Goal: Task Accomplishment & Management: Manage account settings

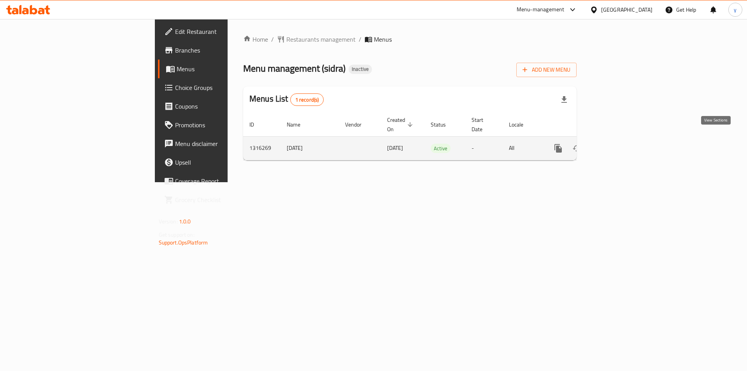
click at [619, 144] on icon "enhanced table" at bounding box center [614, 148] width 9 height 9
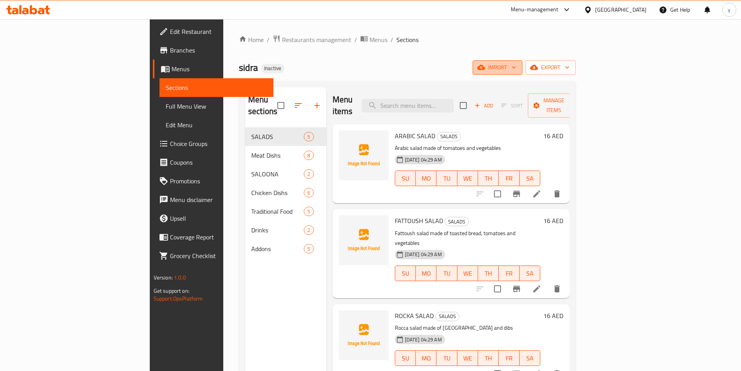
click at [516, 68] on span "import" at bounding box center [497, 68] width 37 height 10
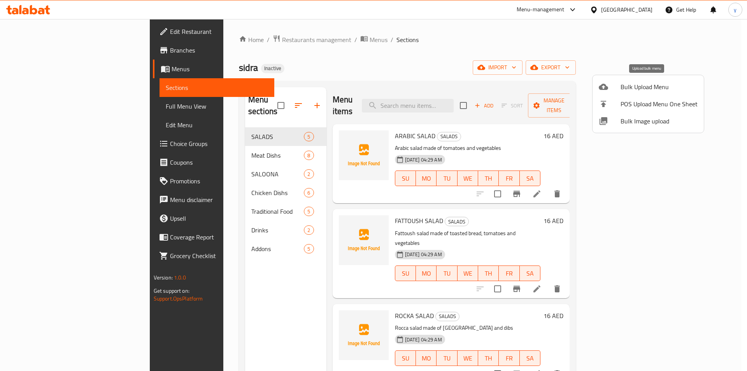
click at [629, 88] on span "Bulk Upload Menu" at bounding box center [658, 86] width 77 height 9
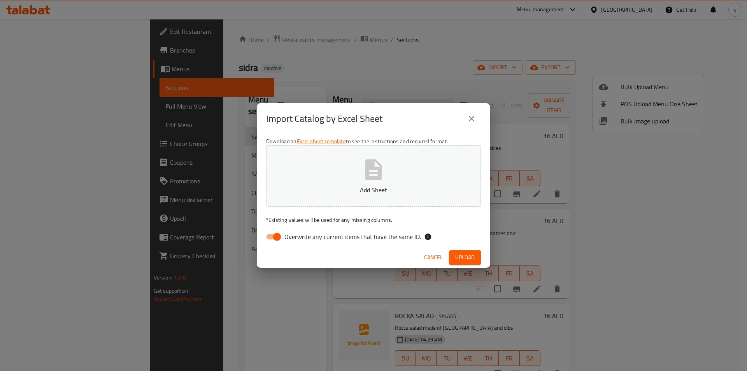
click at [269, 237] on input "Overwrite any current items that have the same ID." at bounding box center [277, 236] width 44 height 15
checkbox input "false"
click at [350, 170] on button "Add Sheet" at bounding box center [373, 175] width 215 height 61
click at [459, 258] on span "Upload" at bounding box center [464, 257] width 19 height 10
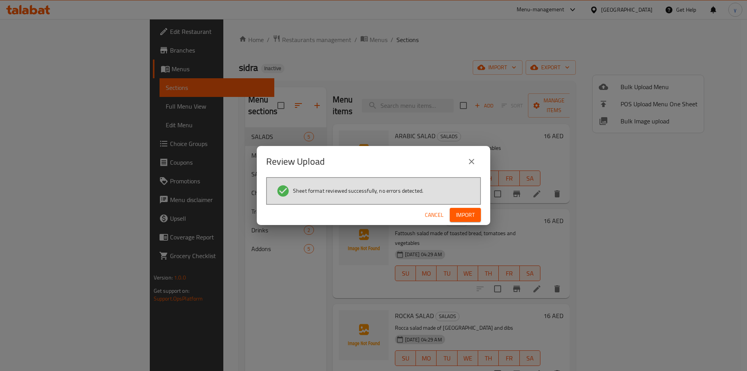
click at [470, 215] on span "Import" at bounding box center [465, 215] width 19 height 10
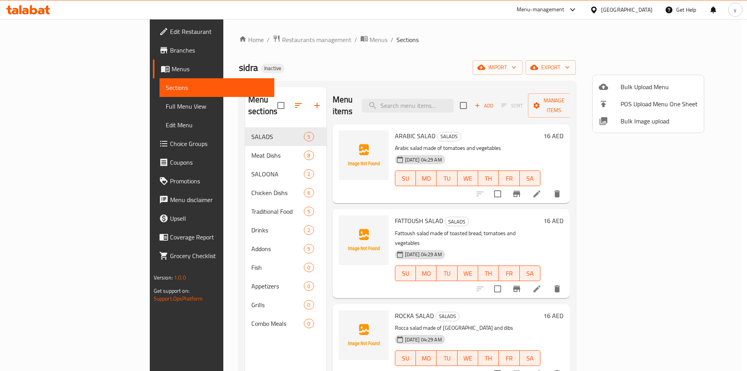
click at [182, 253] on div at bounding box center [373, 185] width 747 height 371
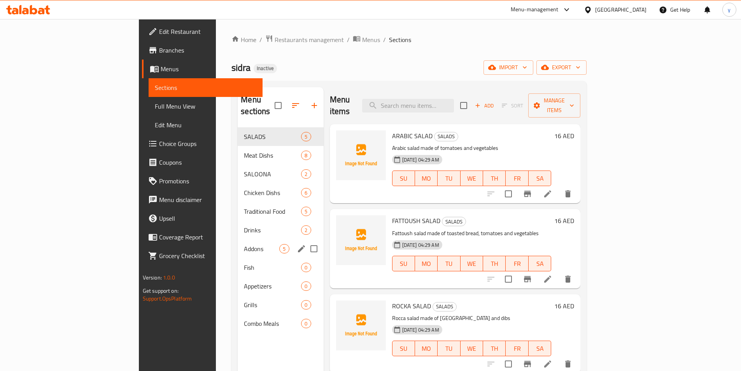
click at [238, 242] on div "Addons 5" at bounding box center [281, 248] width 86 height 19
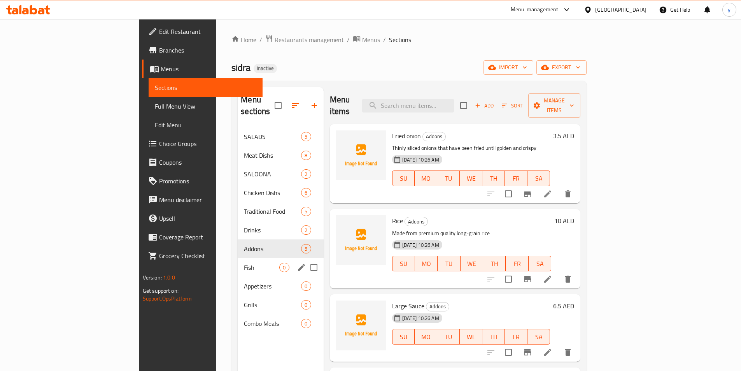
click at [244, 263] on span "Fish" at bounding box center [261, 267] width 35 height 9
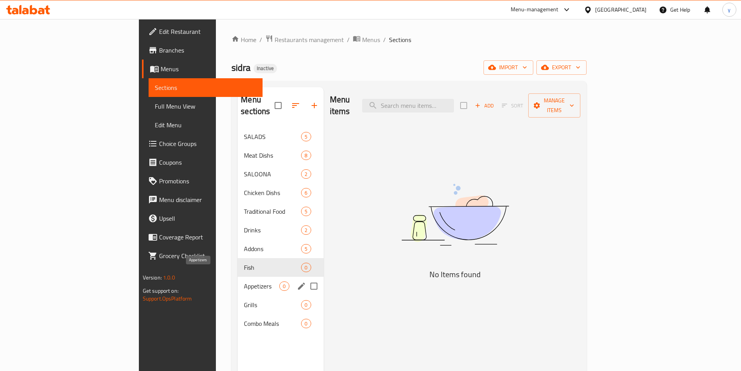
click at [244, 281] on span "Appetizers" at bounding box center [261, 285] width 35 height 9
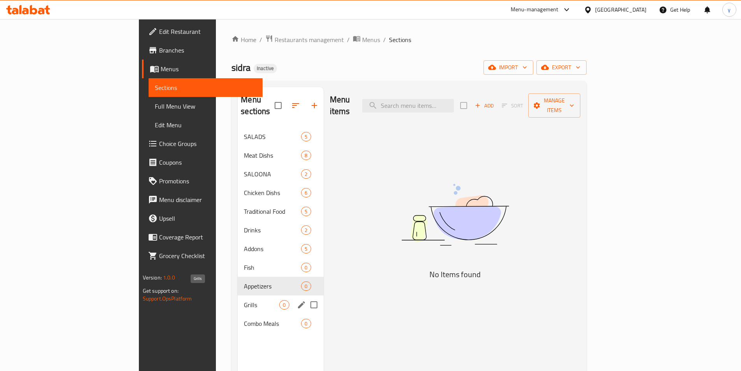
click at [244, 300] on span "Grills" at bounding box center [261, 304] width 35 height 9
click at [244, 263] on span "Fish" at bounding box center [261, 267] width 35 height 9
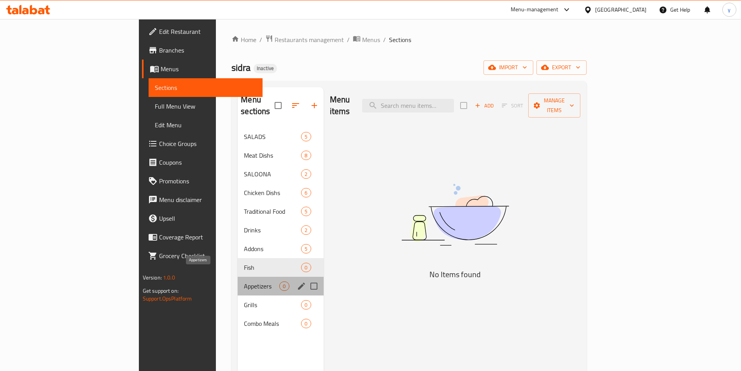
click at [244, 281] on span "Appetizers" at bounding box center [261, 285] width 35 height 9
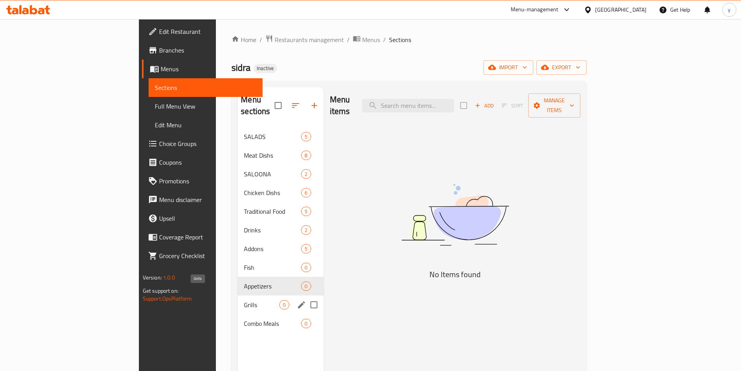
click at [244, 300] on span "Grills" at bounding box center [261, 304] width 35 height 9
click at [238, 316] on div "Combo Meals 0" at bounding box center [281, 323] width 86 height 19
click at [244, 263] on span "Fish" at bounding box center [261, 267] width 35 height 9
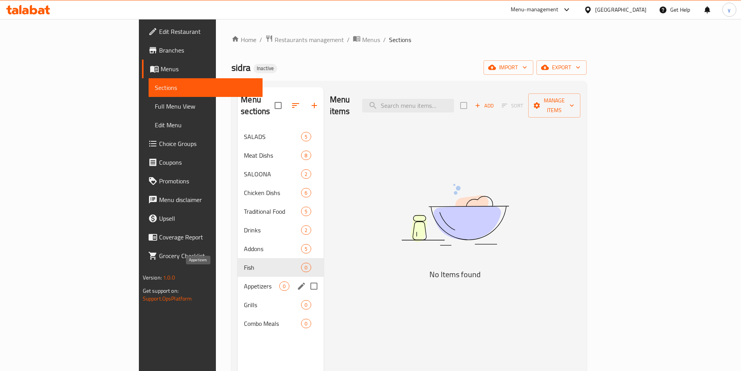
click at [244, 281] on span "Appetizers" at bounding box center [261, 285] width 35 height 9
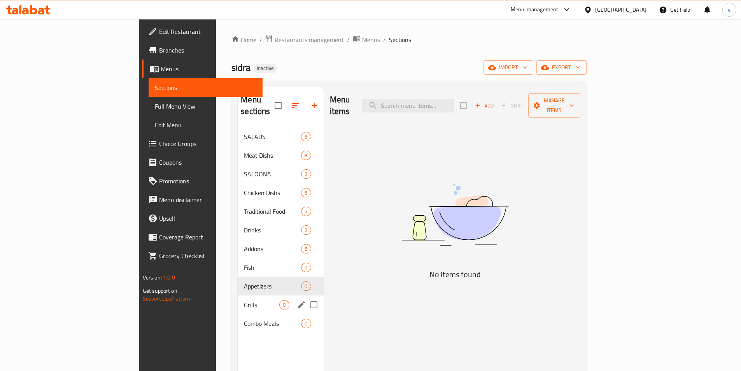
click at [244, 300] on span "Grills" at bounding box center [261, 304] width 35 height 9
click at [244, 319] on span "Combo Meals" at bounding box center [261, 323] width 35 height 9
click at [244, 263] on span "Fish" at bounding box center [261, 267] width 35 height 9
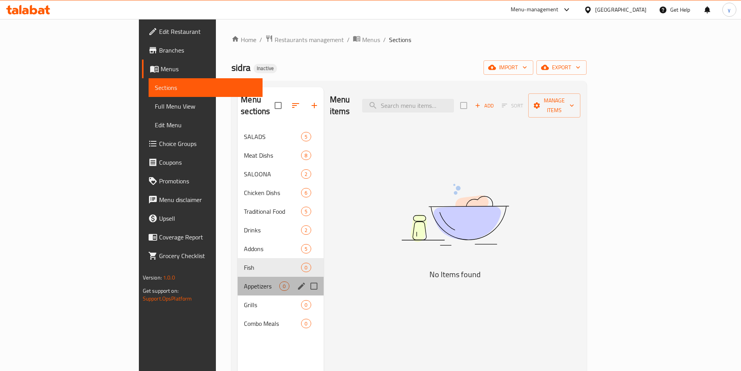
click at [238, 279] on div "Appetizers 0" at bounding box center [281, 286] width 86 height 19
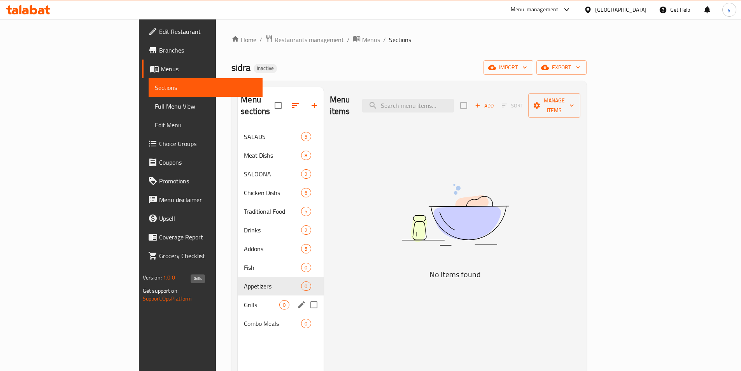
click at [244, 300] on span "Grills" at bounding box center [261, 304] width 35 height 9
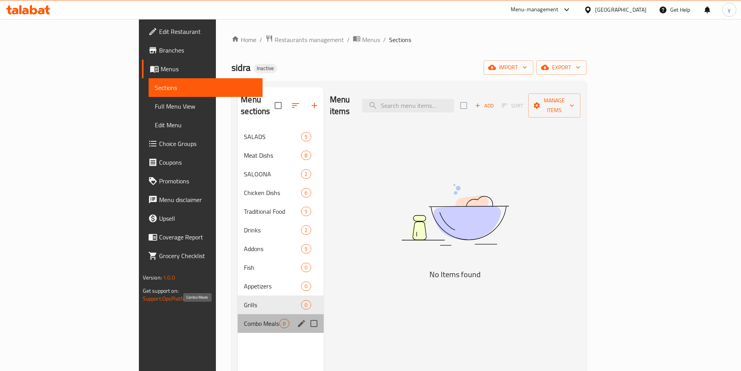
click at [244, 319] on span "Combo Meals" at bounding box center [261, 323] width 35 height 9
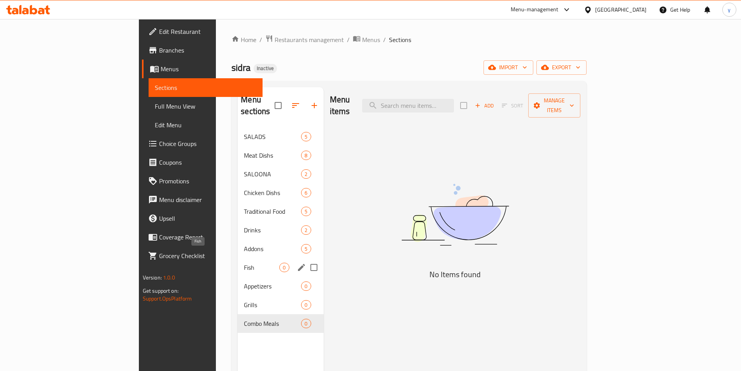
click at [244, 263] on span "Fish" at bounding box center [261, 267] width 35 height 9
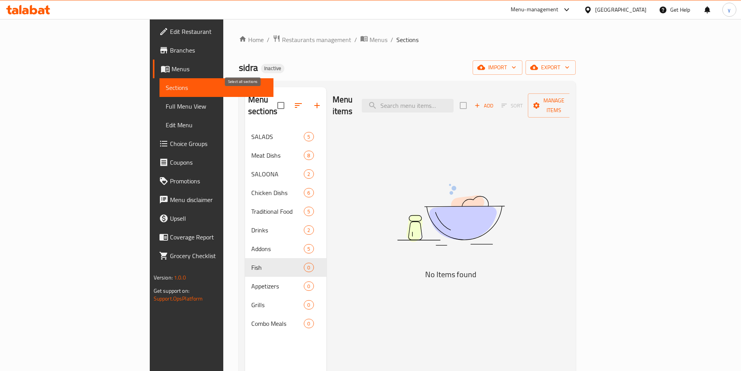
drag, startPoint x: 242, startPoint y: 99, endPoint x: 241, endPoint y: 115, distance: 15.6
click at [273, 99] on input "checkbox" at bounding box center [281, 105] width 16 height 16
checkbox input "false"
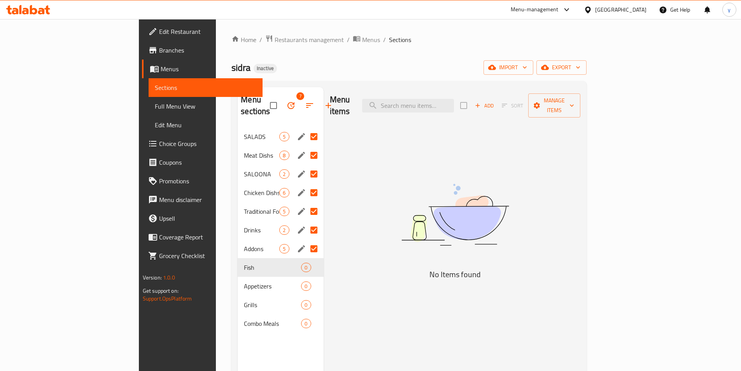
click at [330, 284] on div "Menu items Add Sort Manage items No Items found" at bounding box center [452, 272] width 257 height 371
click at [306, 259] on input "Menu sections" at bounding box center [314, 267] width 16 height 16
checkbox input "true"
click at [306, 278] on input "Menu sections" at bounding box center [314, 286] width 16 height 16
checkbox input "true"
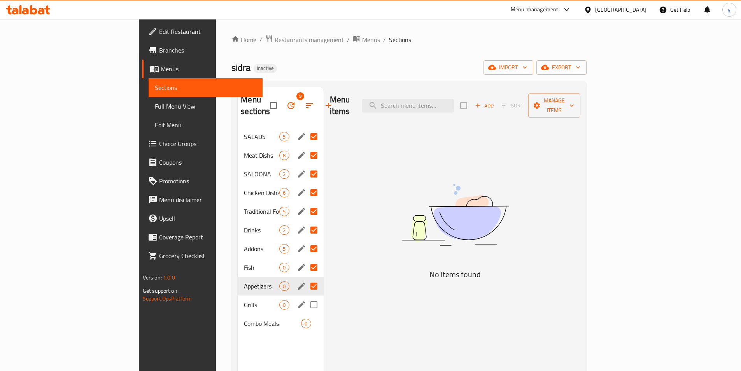
click at [306, 296] on input "Menu sections" at bounding box center [314, 304] width 16 height 16
checkbox input "true"
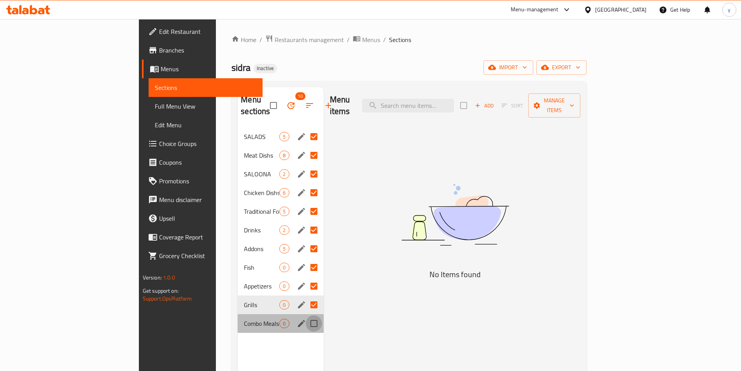
click at [306, 315] on input "Menu sections" at bounding box center [314, 323] width 16 height 16
checkbox input "true"
click at [306, 240] on input "Menu sections" at bounding box center [314, 248] width 16 height 16
checkbox input "false"
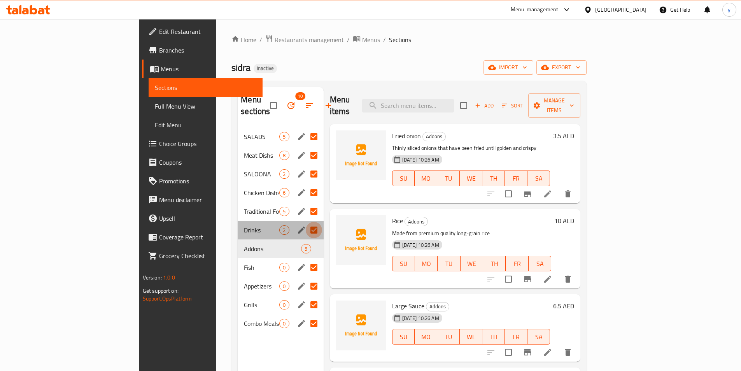
click at [306, 222] on input "Menu sections" at bounding box center [314, 230] width 16 height 16
checkbox input "false"
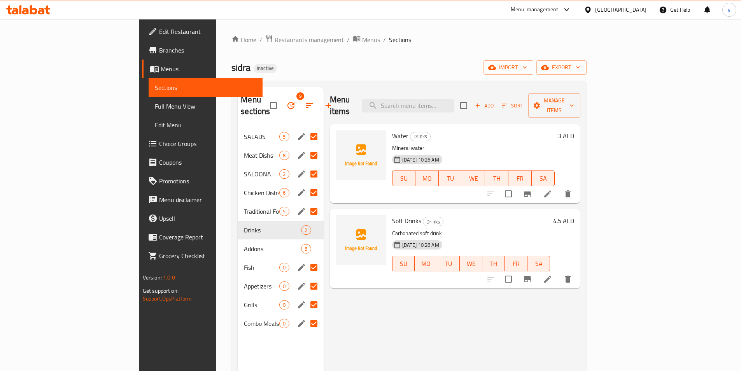
click at [306, 203] on input "Menu sections" at bounding box center [314, 211] width 16 height 16
checkbox input "false"
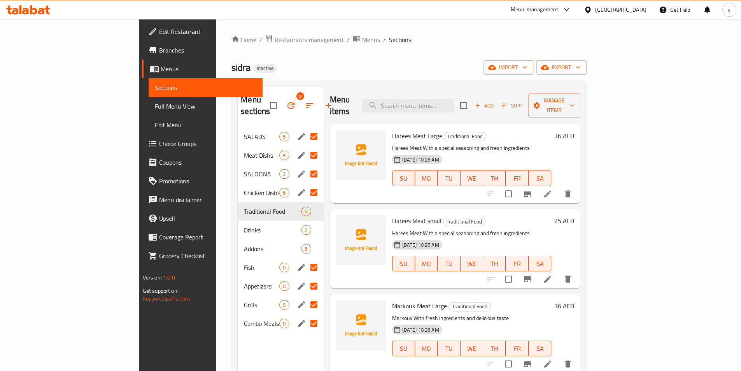
click at [306, 184] on input "Menu sections" at bounding box center [314, 192] width 16 height 16
checkbox input "false"
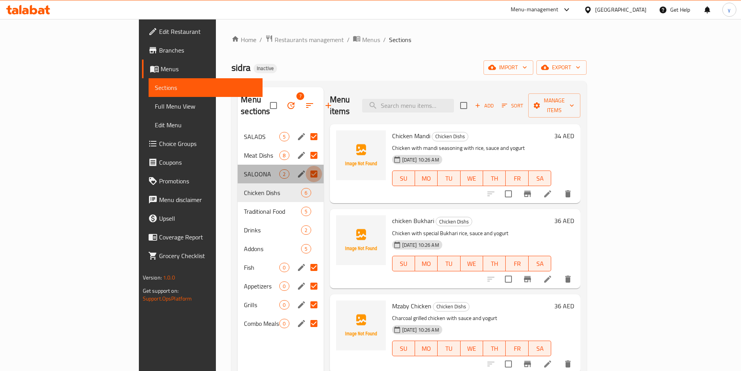
click at [306, 166] on input "Menu sections" at bounding box center [314, 174] width 16 height 16
checkbox input "false"
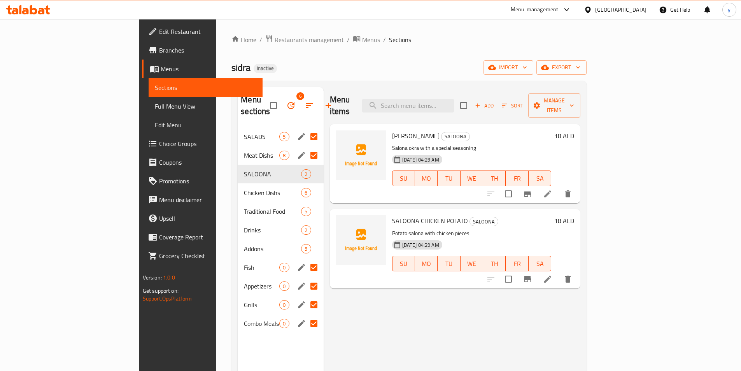
click at [306, 147] on input "Menu sections" at bounding box center [314, 155] width 16 height 16
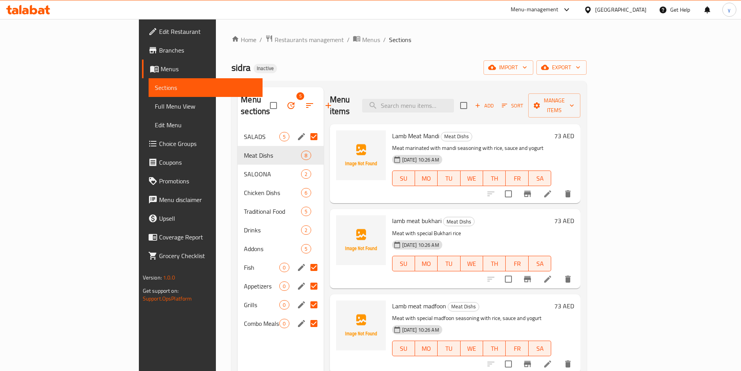
click at [306, 128] on input "Menu sections" at bounding box center [314, 136] width 16 height 16
checkbox input "false"
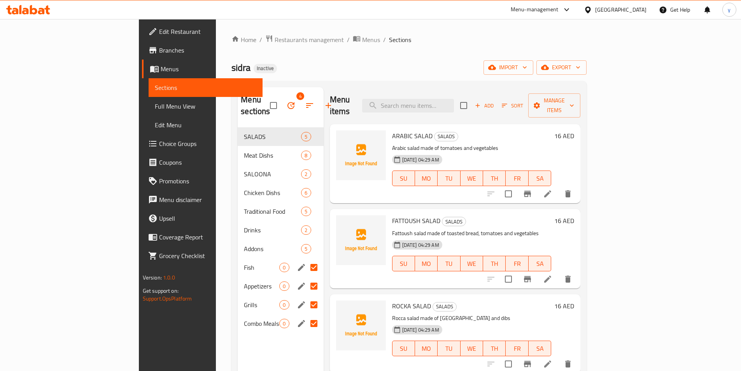
click at [282, 96] on button "button" at bounding box center [291, 105] width 19 height 19
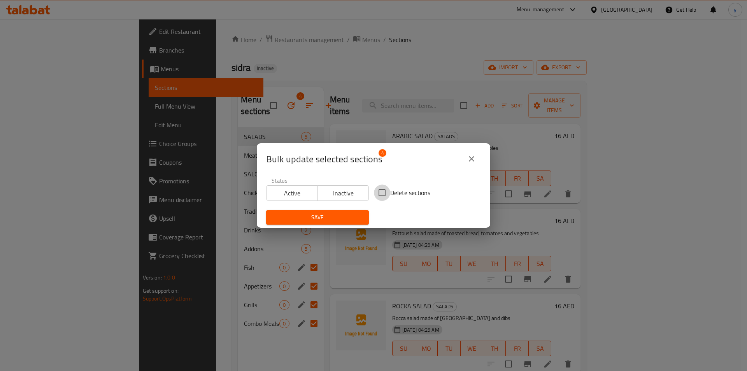
click at [383, 190] on input "Delete sections" at bounding box center [382, 192] width 16 height 16
checkbox input "true"
click at [339, 217] on span "Save" at bounding box center [317, 217] width 90 height 10
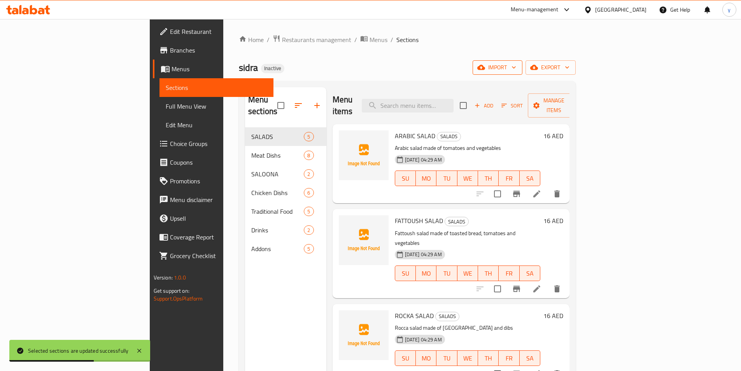
click at [516, 64] on span "import" at bounding box center [497, 68] width 37 height 10
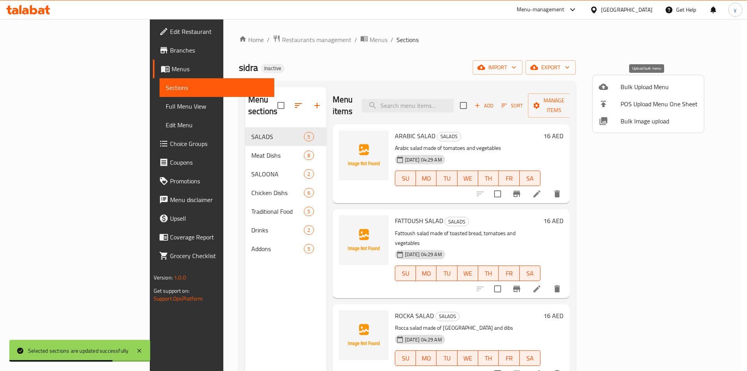
click at [606, 90] on icon at bounding box center [603, 86] width 9 height 9
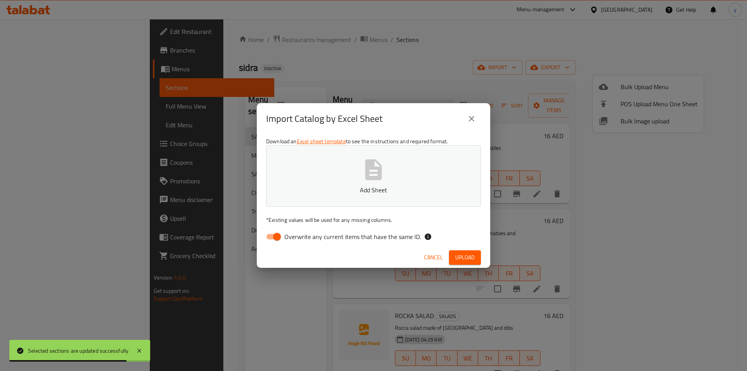
click at [272, 238] on input "Overwrite any current items that have the same ID." at bounding box center [277, 236] width 44 height 15
checkbox input "false"
click at [329, 194] on p "Add Sheet" at bounding box center [373, 189] width 191 height 9
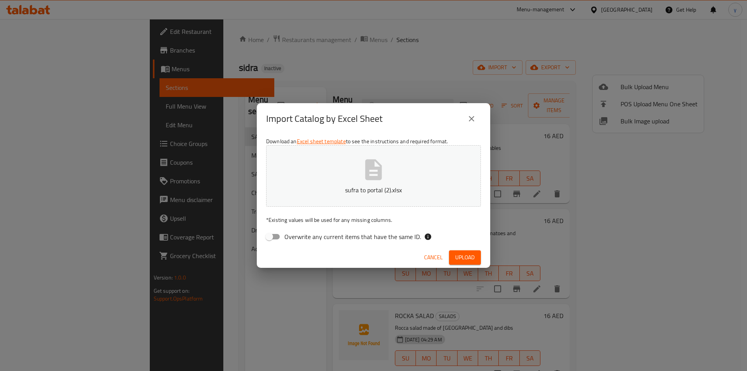
click at [466, 256] on span "Upload" at bounding box center [464, 257] width 19 height 10
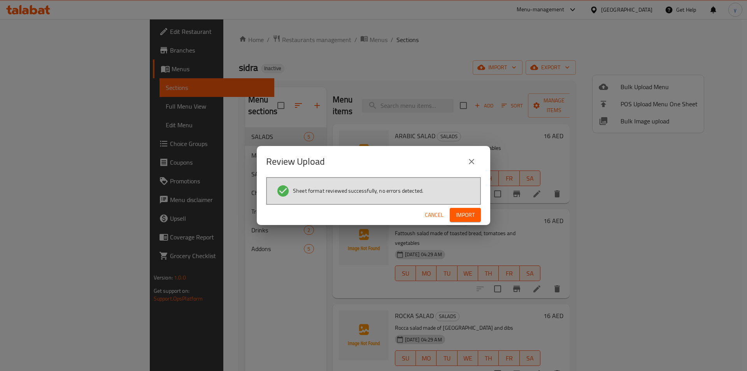
click at [472, 212] on span "Import" at bounding box center [465, 215] width 19 height 10
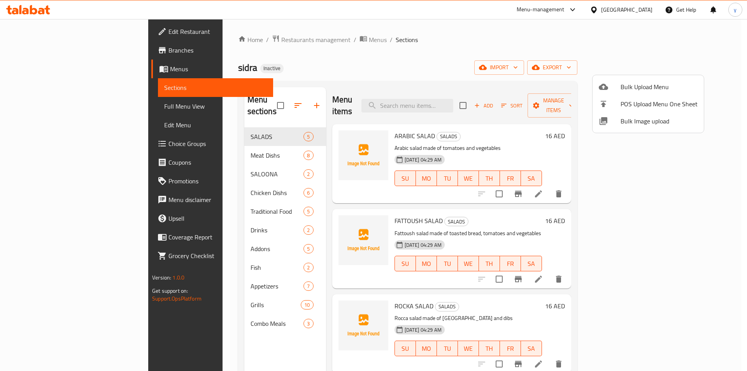
click at [484, 40] on div at bounding box center [373, 185] width 747 height 371
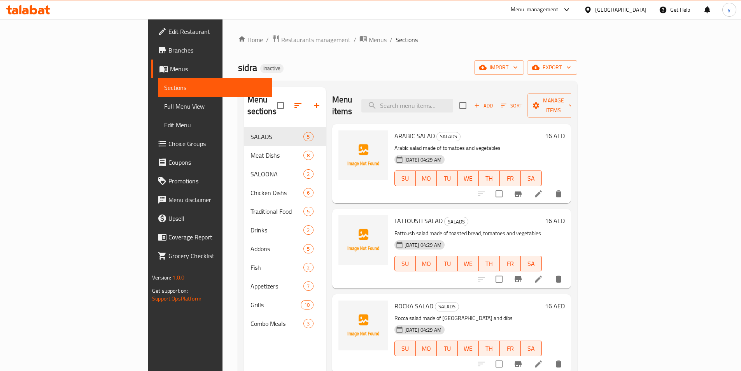
click at [164, 102] on span "Full Menu View" at bounding box center [215, 106] width 102 height 9
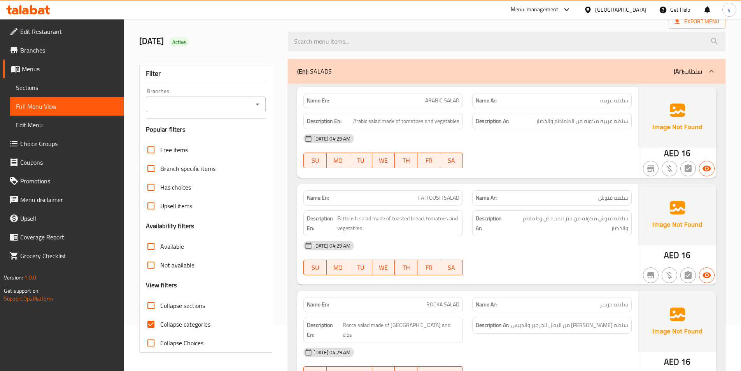
scroll to position [156, 0]
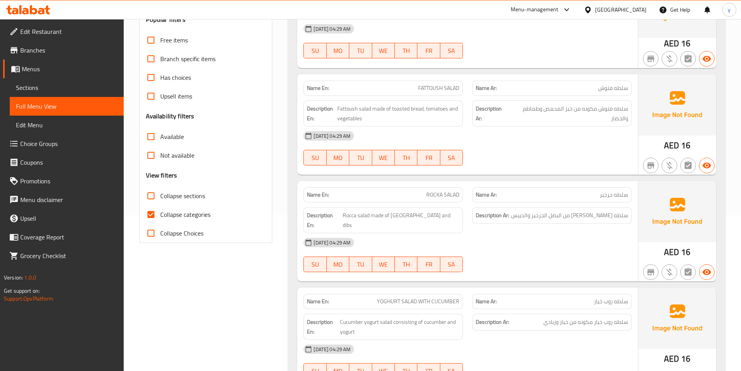
click at [154, 214] on input "Collapse categories" at bounding box center [151, 214] width 19 height 19
checkbox input "false"
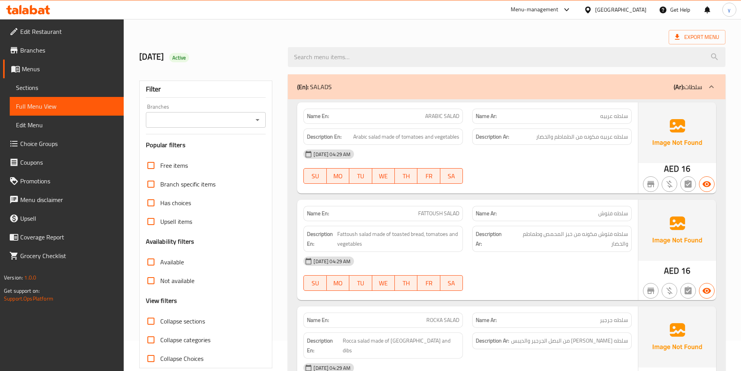
scroll to position [0, 0]
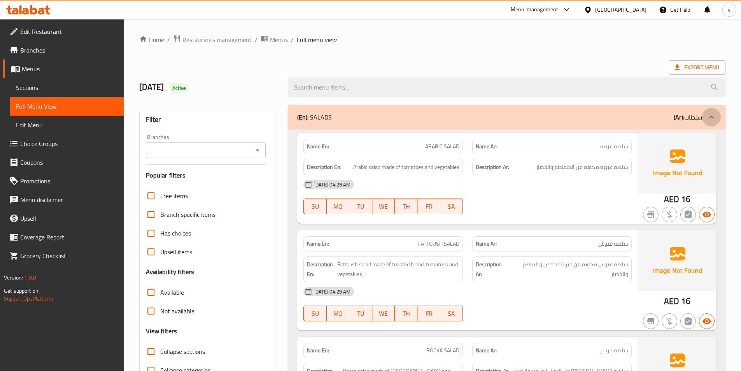
click at [709, 112] on div at bounding box center [711, 117] width 19 height 19
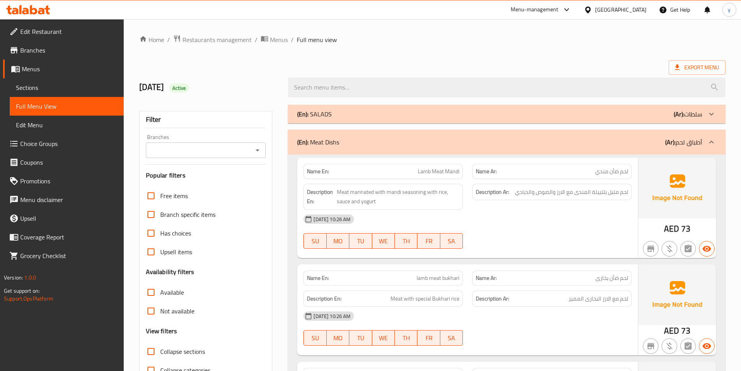
click at [714, 142] on icon at bounding box center [711, 141] width 9 height 9
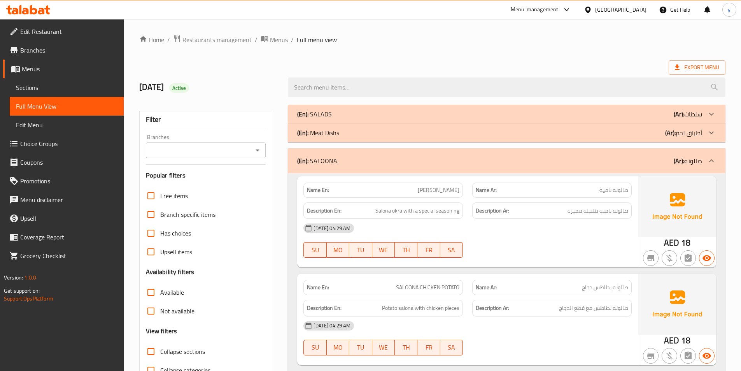
click at [711, 158] on icon at bounding box center [711, 160] width 9 height 9
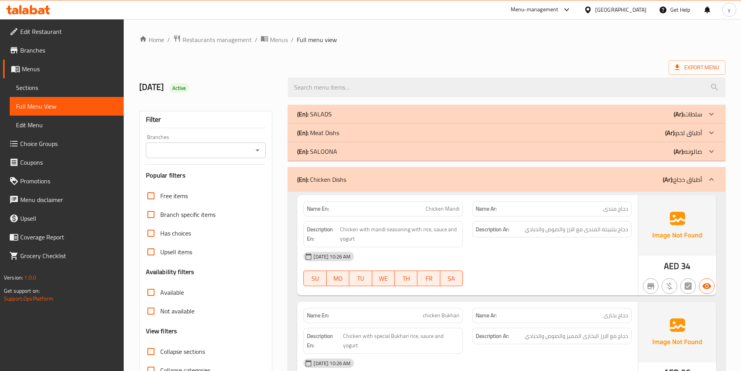
click at [717, 175] on div at bounding box center [711, 179] width 19 height 19
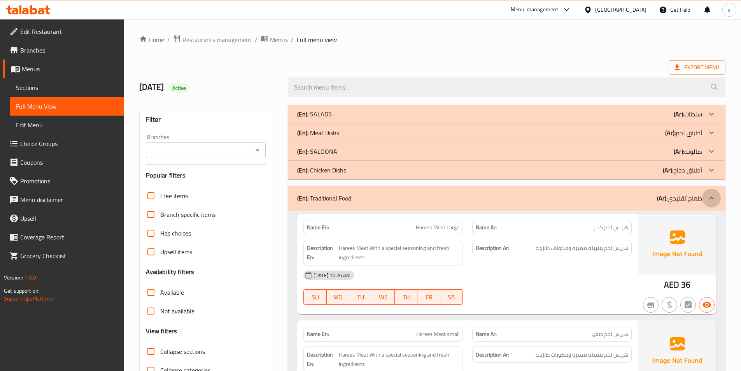
click at [715, 201] on icon at bounding box center [711, 197] width 9 height 9
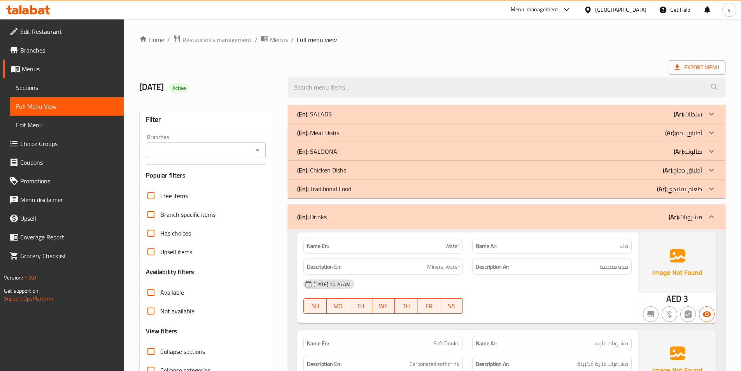
click at [713, 214] on icon at bounding box center [711, 216] width 9 height 9
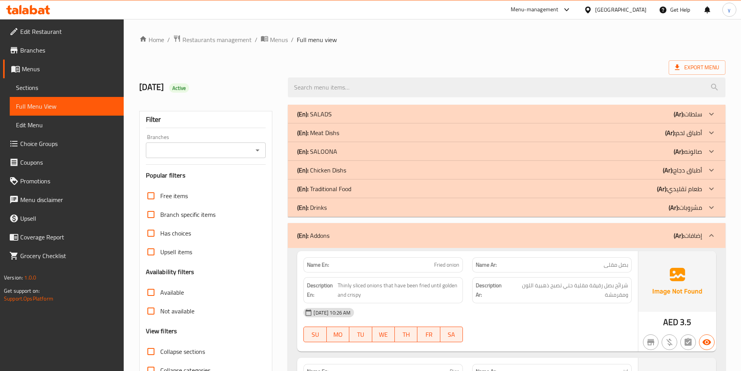
click at [711, 231] on icon at bounding box center [711, 235] width 9 height 9
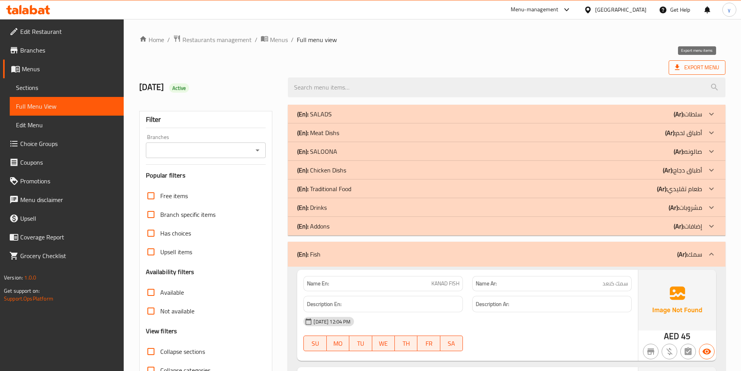
click at [699, 66] on span "Export Menu" at bounding box center [697, 68] width 44 height 10
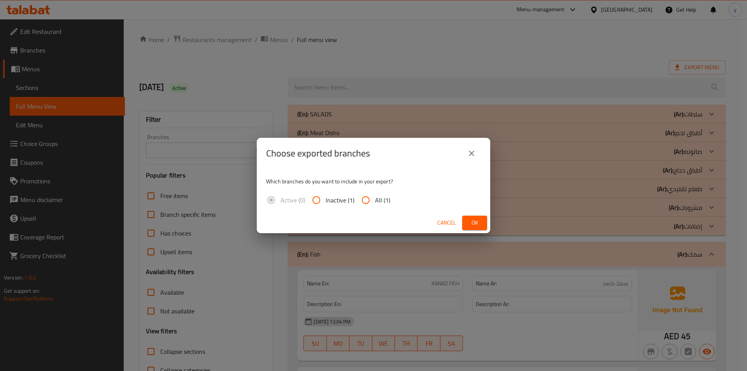
click at [366, 200] on input "All (1)" at bounding box center [365, 200] width 19 height 19
radio input "true"
click at [470, 221] on span "Ok" at bounding box center [474, 223] width 12 height 10
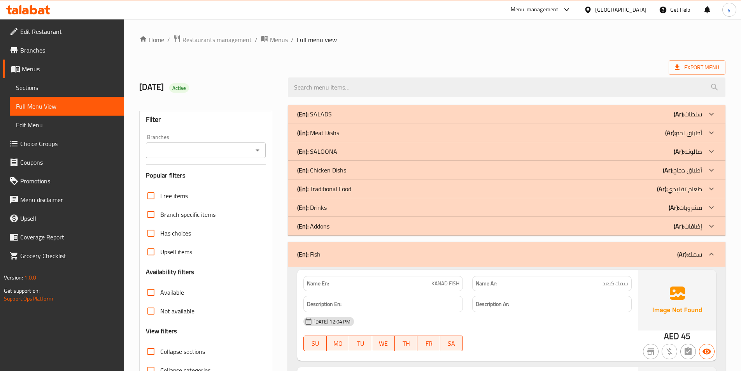
click at [60, 33] on span "Edit Restaurant" at bounding box center [68, 31] width 97 height 9
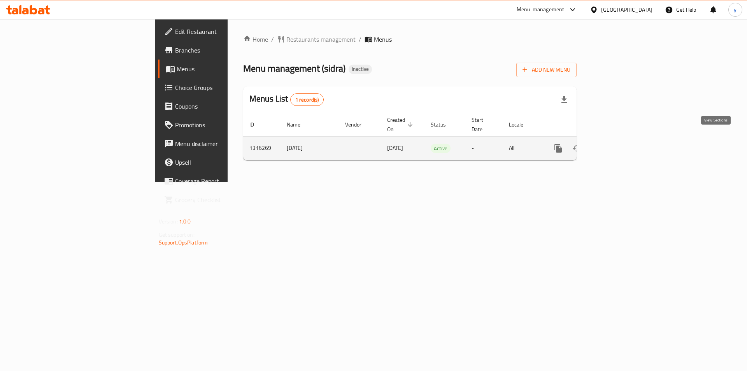
click at [619, 144] on icon "enhanced table" at bounding box center [614, 148] width 9 height 9
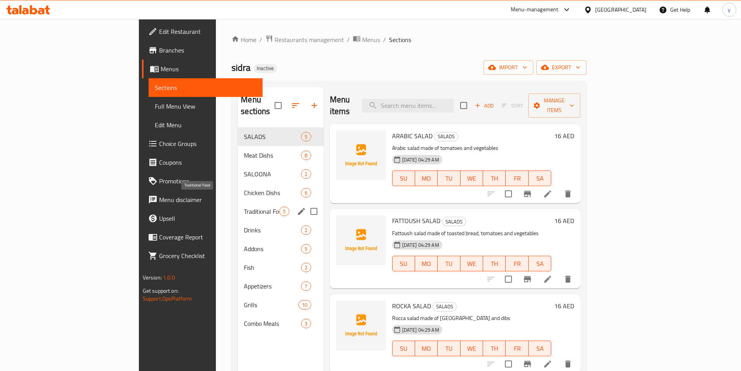
click at [244, 207] on span "Traditional Food" at bounding box center [261, 211] width 35 height 9
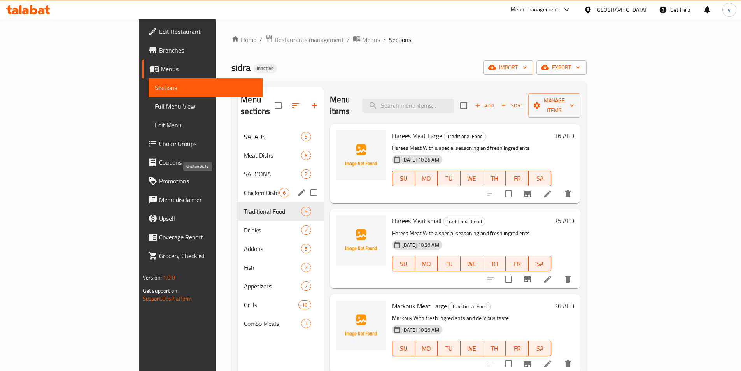
click at [244, 188] on span "Chicken Dishs" at bounding box center [261, 192] width 35 height 9
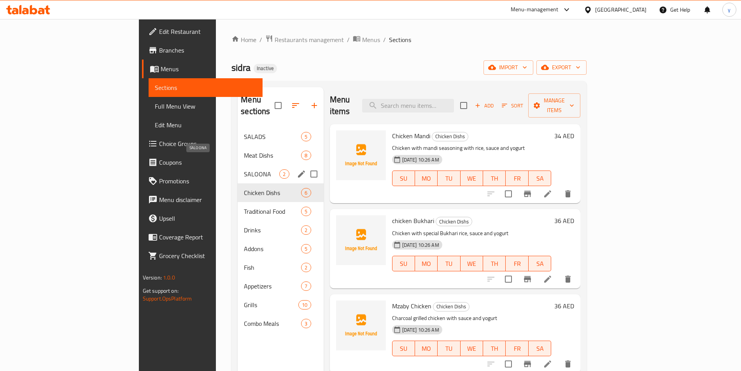
click at [244, 169] on span "SALOONA" at bounding box center [261, 173] width 35 height 9
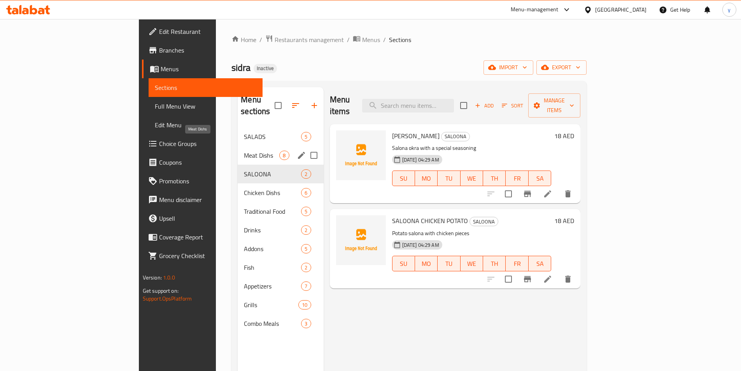
click at [238, 146] on div "Meat Dishs 8" at bounding box center [281, 155] width 86 height 19
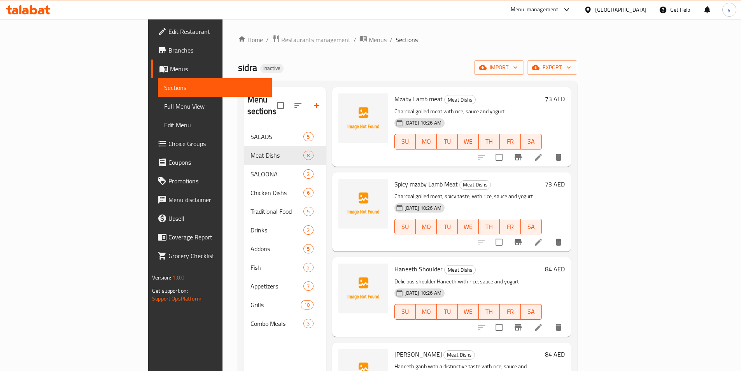
scroll to position [329, 0]
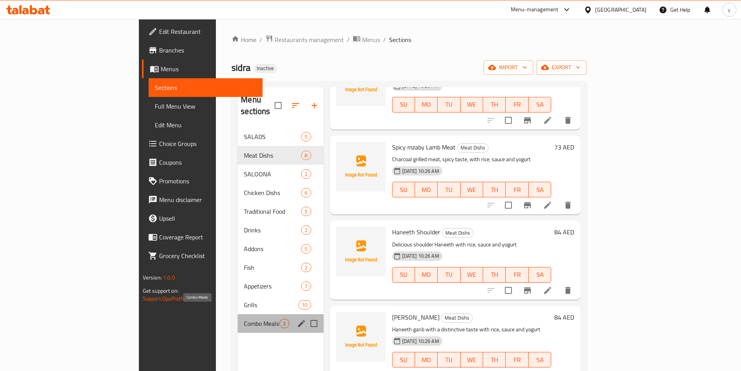
click at [244, 319] on span "Combo Meals" at bounding box center [261, 323] width 35 height 9
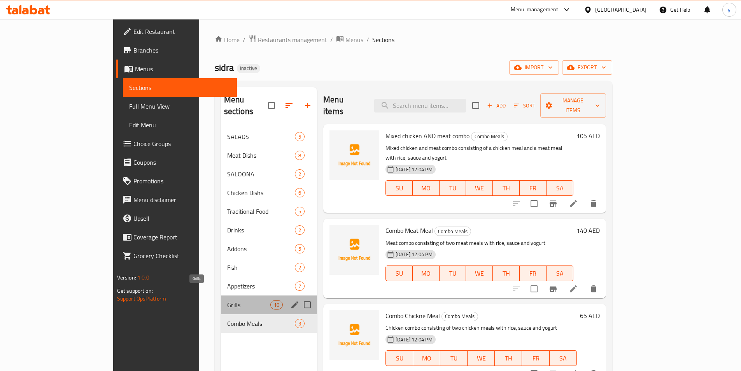
click at [227, 300] on span "Grills" at bounding box center [248, 304] width 43 height 9
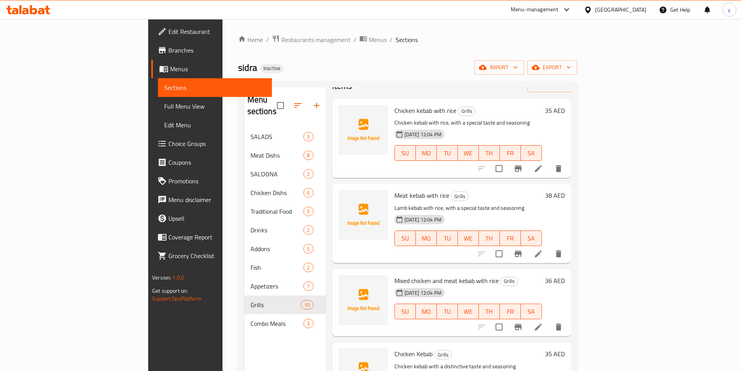
scroll to position [39, 0]
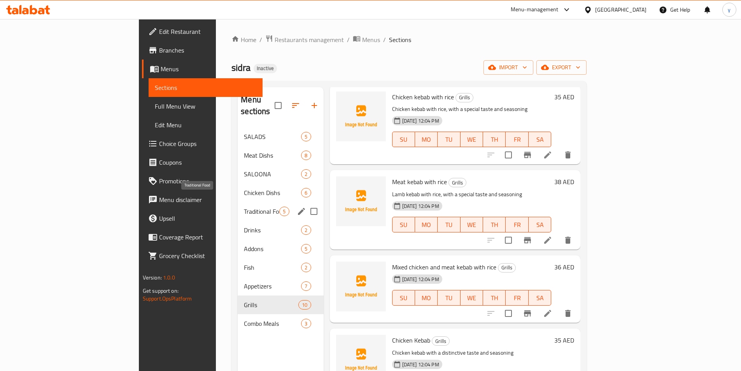
click at [244, 207] on span "Traditional Food" at bounding box center [261, 211] width 35 height 9
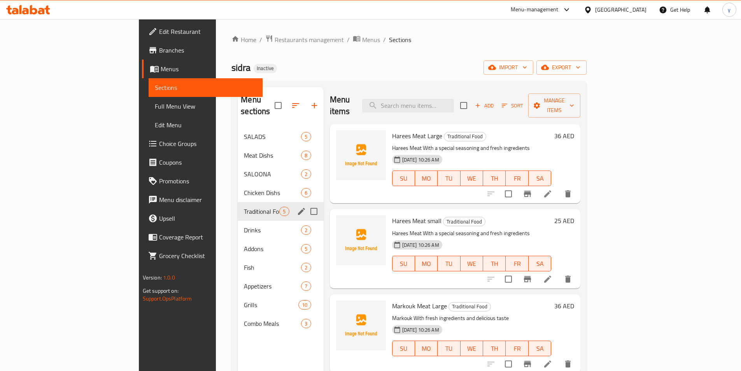
click at [244, 188] on span "Chicken Dishs" at bounding box center [272, 192] width 57 height 9
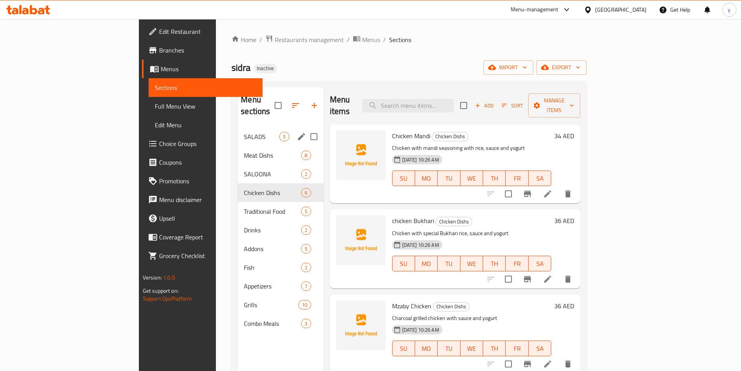
click at [238, 133] on div "SALADS 5" at bounding box center [281, 136] width 86 height 19
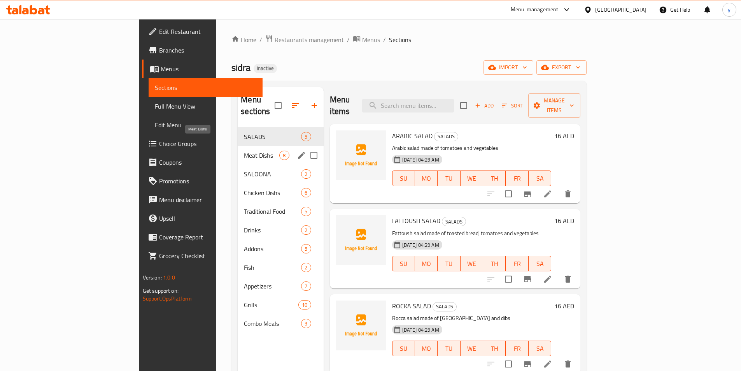
click at [244, 151] on span "Meat Dishs" at bounding box center [261, 155] width 35 height 9
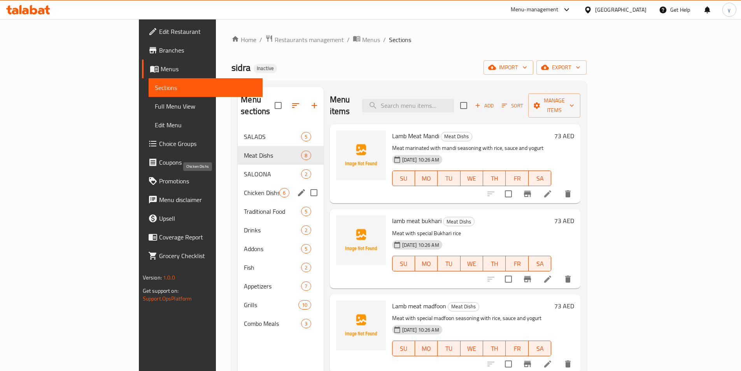
click at [238, 186] on div "Chicken Dishs 6" at bounding box center [281, 192] width 86 height 19
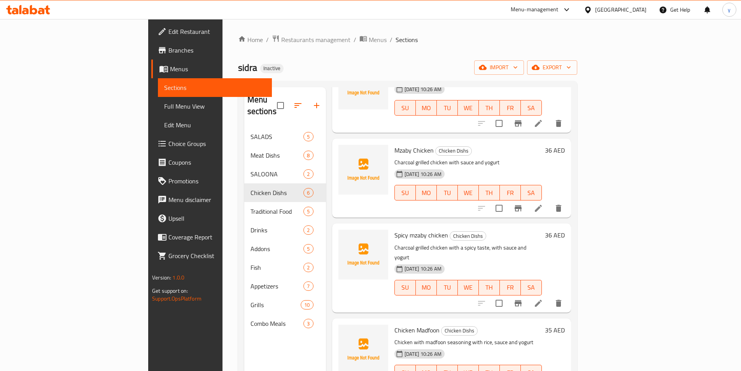
scroll to position [159, 0]
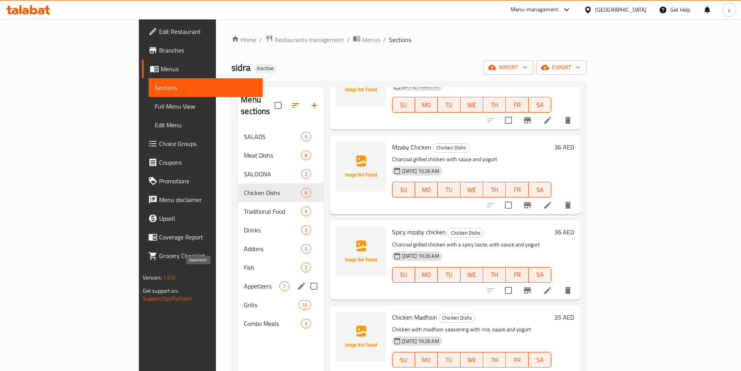
click at [244, 281] on span "Appetizers" at bounding box center [261, 285] width 35 height 9
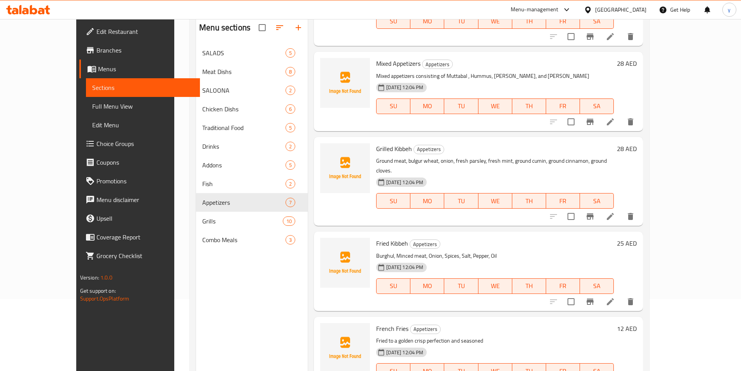
scroll to position [109, 0]
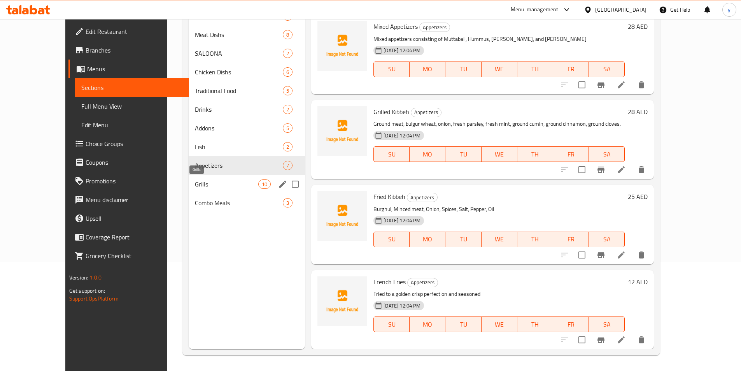
click at [195, 184] on span "Grills" at bounding box center [226, 183] width 63 height 9
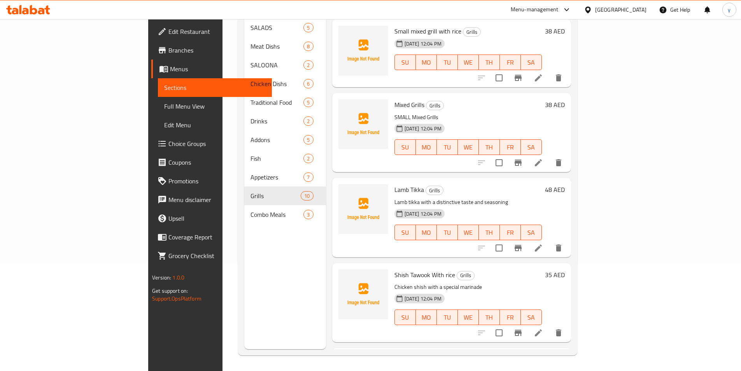
scroll to position [475, 0]
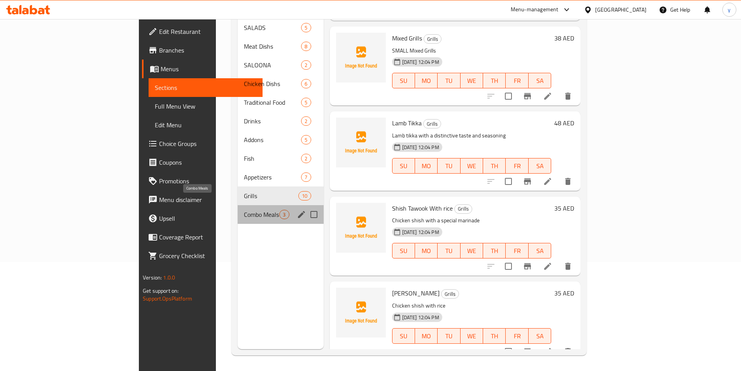
click at [244, 210] on span "Combo Meals" at bounding box center [261, 214] width 35 height 9
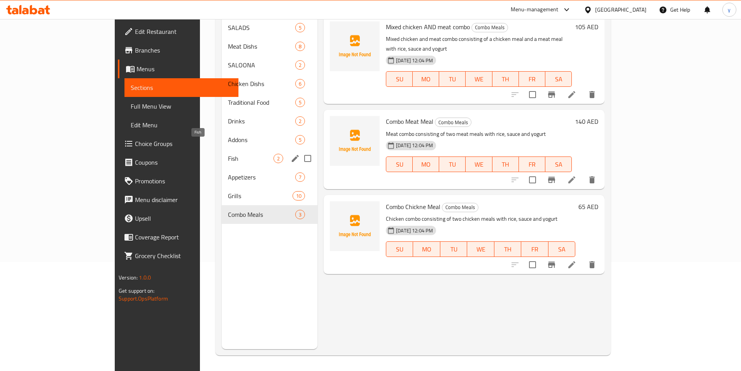
click at [228, 154] on span "Fish" at bounding box center [251, 158] width 46 height 9
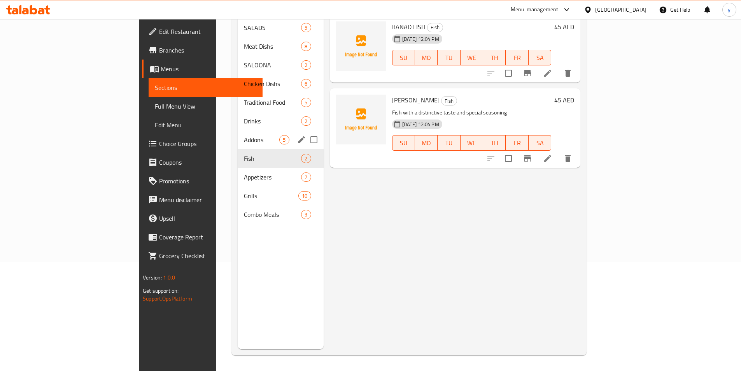
click at [238, 133] on div "Addons 5" at bounding box center [281, 139] width 86 height 19
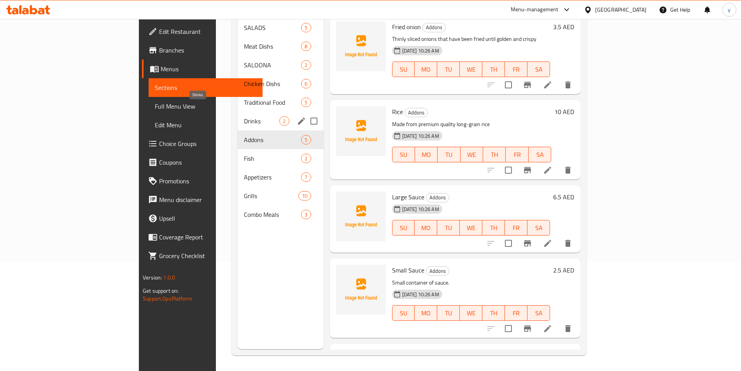
click at [244, 116] on span "Drinks" at bounding box center [261, 120] width 35 height 9
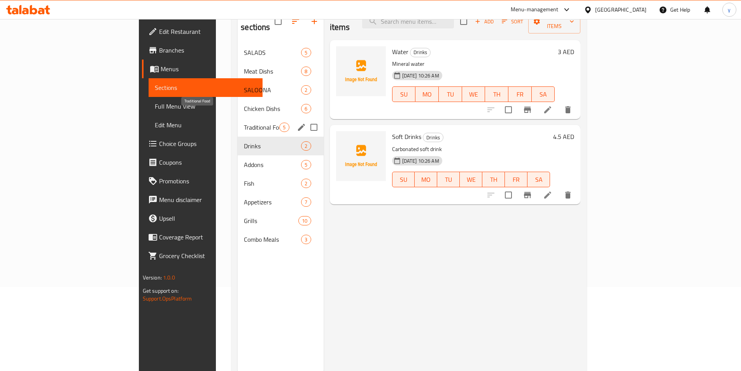
scroll to position [70, 0]
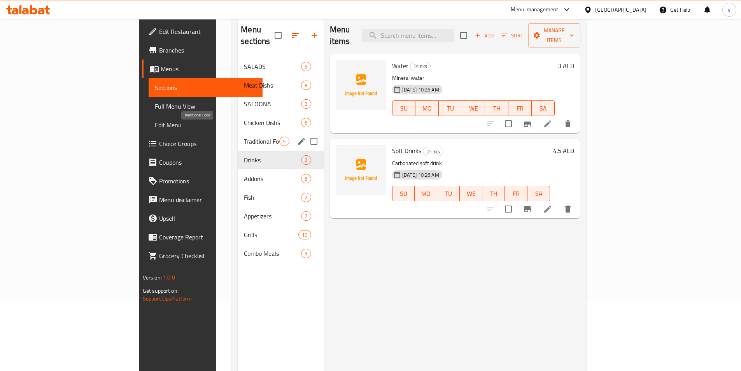
click at [244, 137] on span "Traditional Food" at bounding box center [261, 141] width 35 height 9
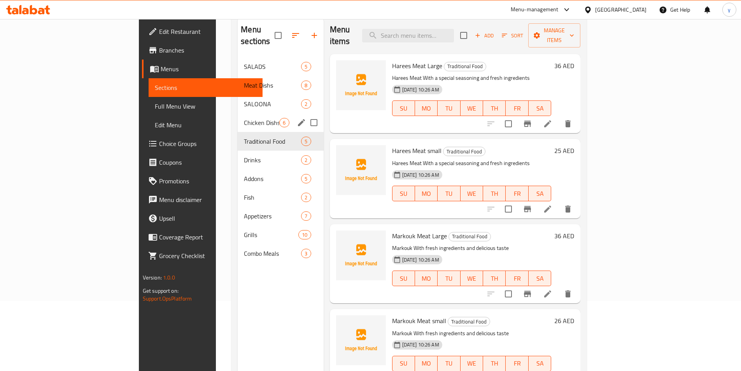
click at [244, 118] on span "Chicken Dishs" at bounding box center [261, 122] width 35 height 9
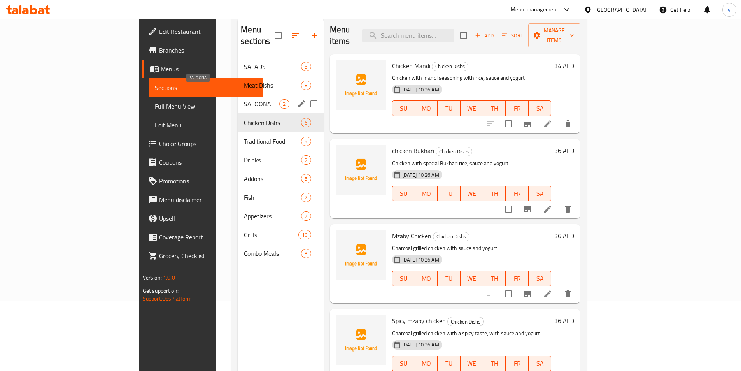
click at [244, 99] on span "SALOONA" at bounding box center [261, 103] width 35 height 9
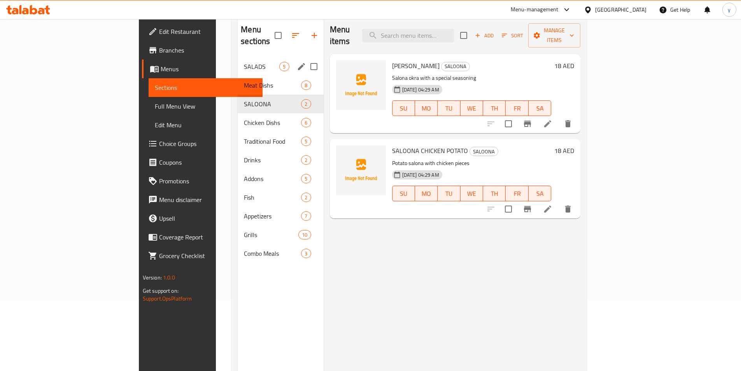
click at [238, 61] on div "SALADS 5" at bounding box center [281, 66] width 86 height 19
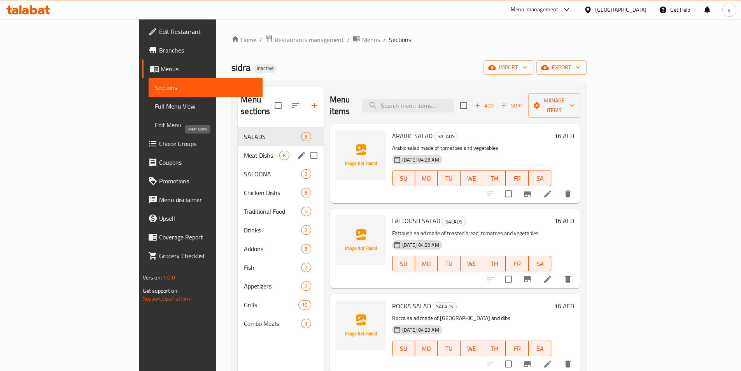
click at [244, 151] on span "Meat Dishs" at bounding box center [261, 155] width 35 height 9
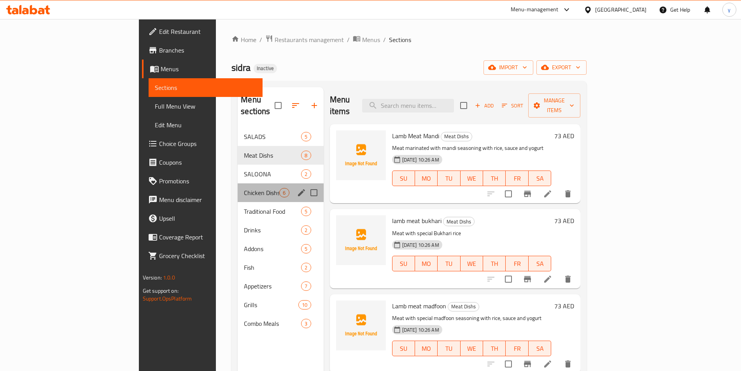
click at [238, 183] on div "Chicken Dishs 6" at bounding box center [281, 192] width 86 height 19
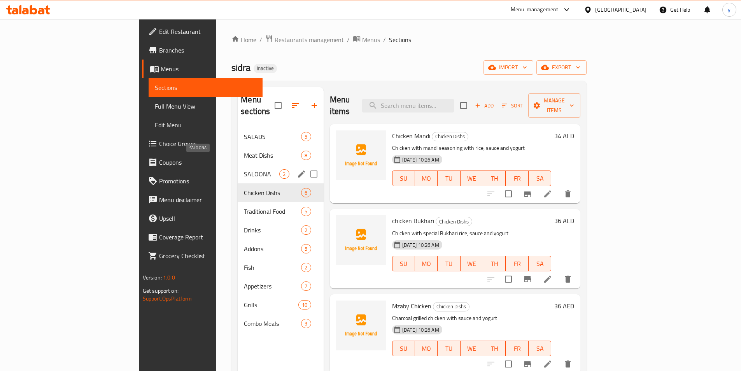
click at [244, 169] on span "SALOONA" at bounding box center [261, 173] width 35 height 9
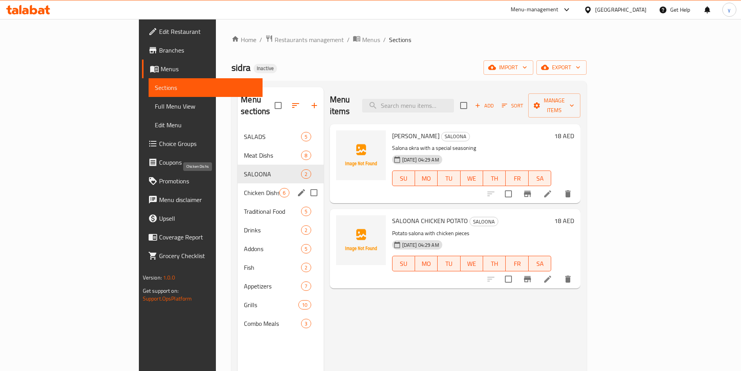
click at [244, 188] on span "Chicken Dishs" at bounding box center [261, 192] width 35 height 9
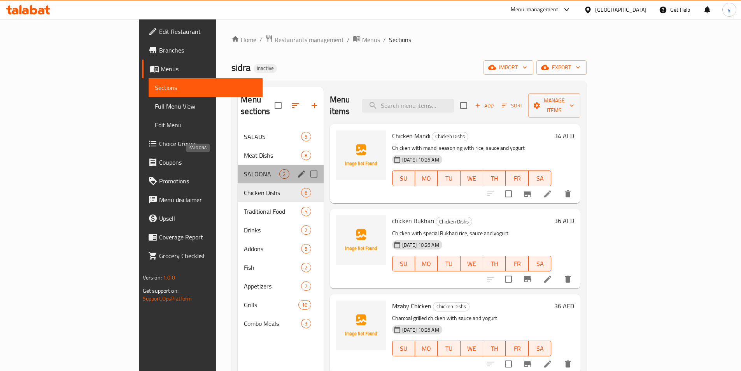
click at [244, 169] on span "SALOONA" at bounding box center [261, 173] width 35 height 9
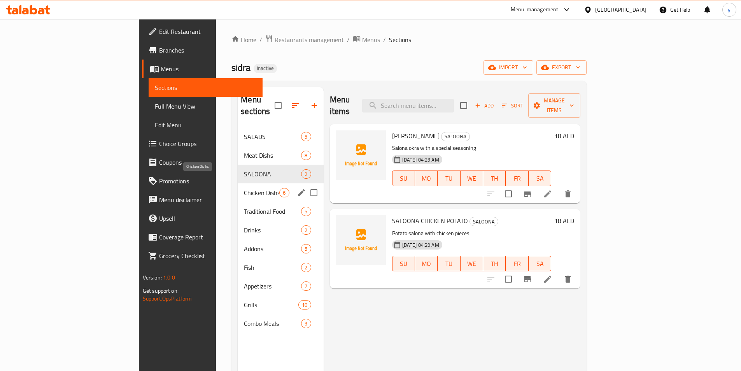
click at [244, 188] on span "Chicken Dishs" at bounding box center [261, 192] width 35 height 9
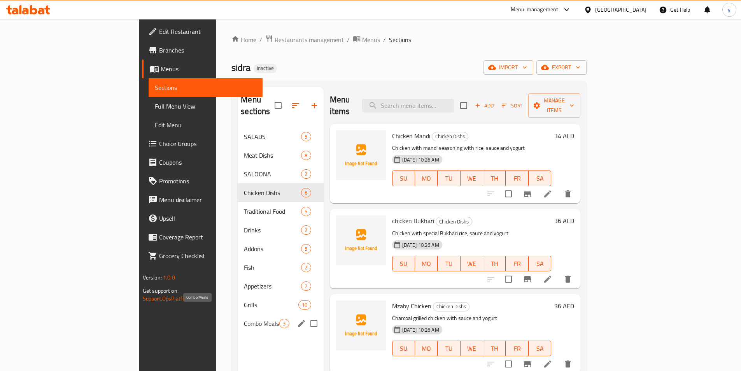
click at [244, 319] on span "Combo Meals" at bounding box center [261, 323] width 35 height 9
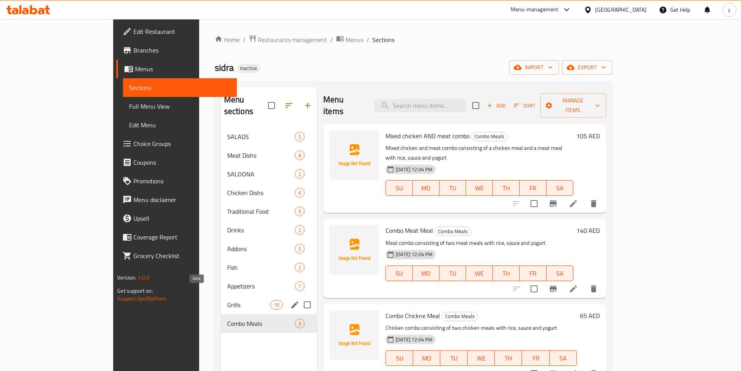
click at [227, 300] on span "Grills" at bounding box center [248, 304] width 43 height 9
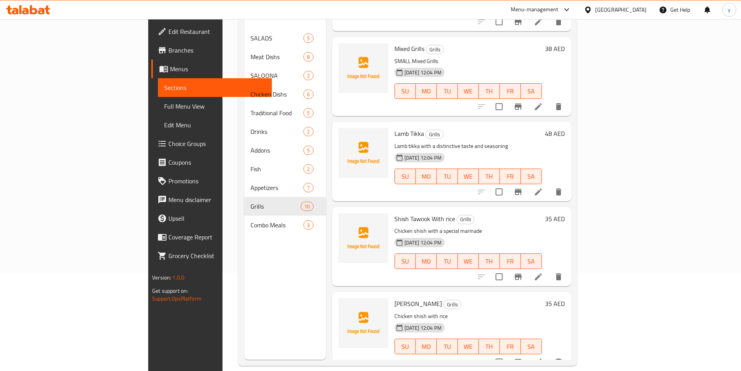
scroll to position [109, 0]
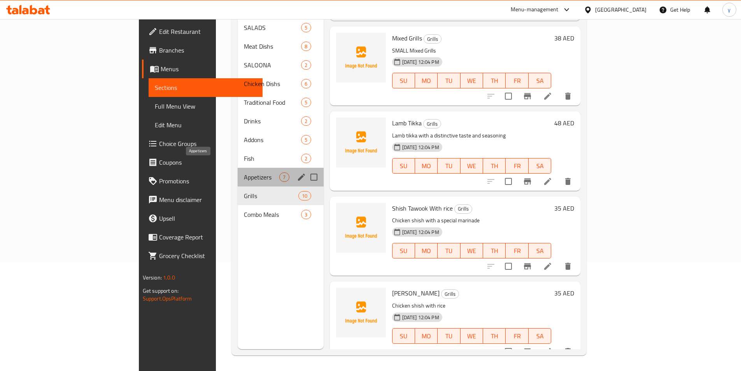
click at [244, 172] on span "Appetizers" at bounding box center [261, 176] width 35 height 9
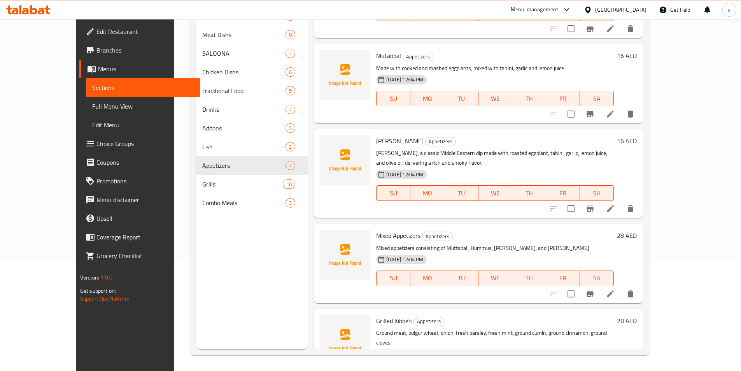
scroll to position [20, 0]
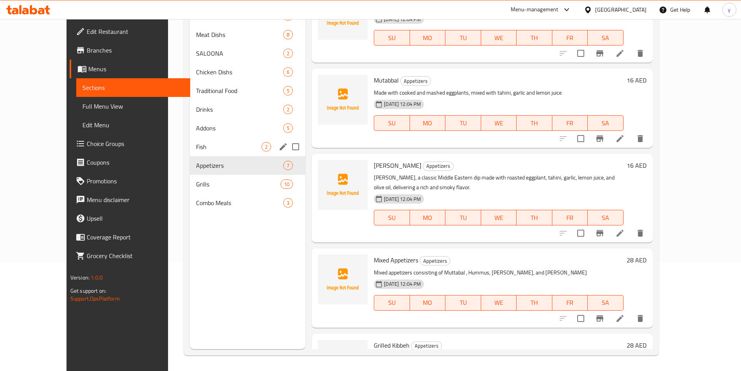
click at [190, 153] on div "Fish 2" at bounding box center [248, 146] width 116 height 19
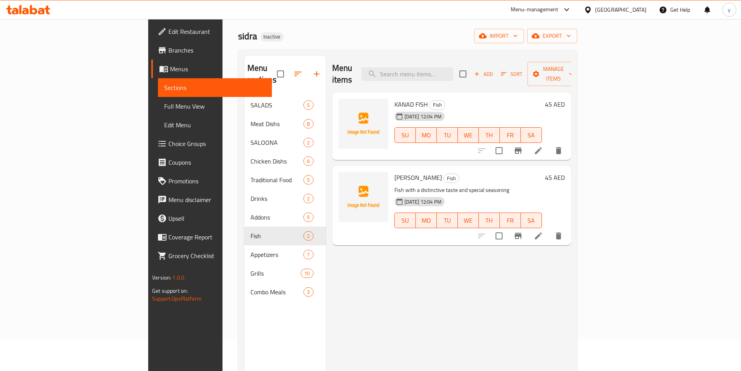
scroll to position [31, 0]
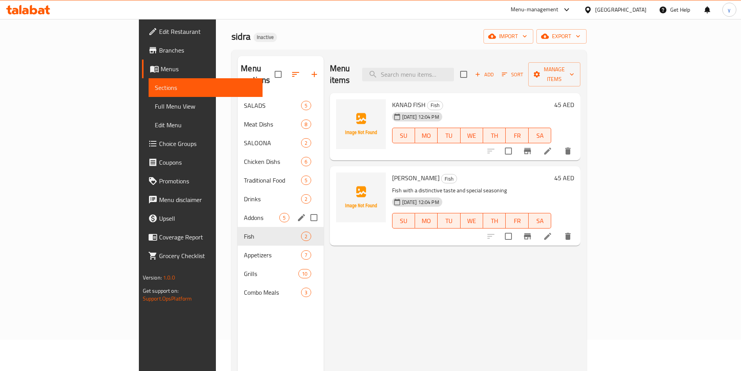
click at [238, 213] on div "Addons 5" at bounding box center [281, 217] width 86 height 19
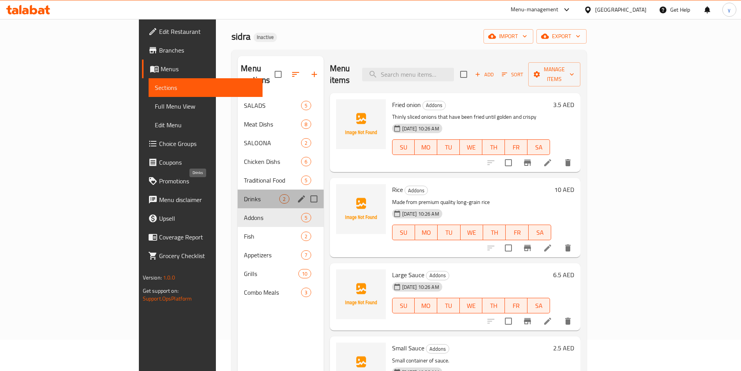
click at [244, 194] on span "Drinks" at bounding box center [261, 198] width 35 height 9
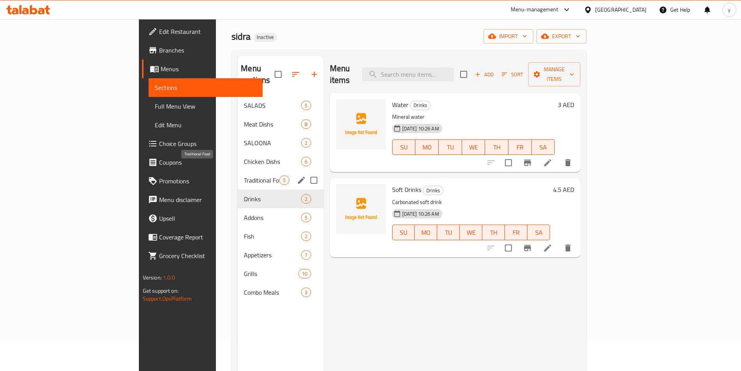
click at [244, 175] on span "Traditional Food" at bounding box center [261, 179] width 35 height 9
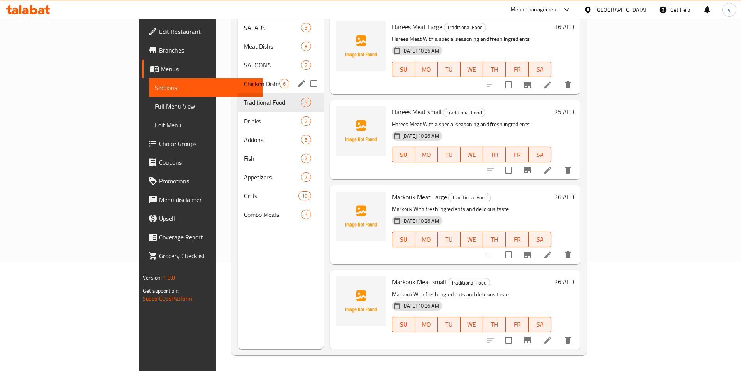
click at [244, 79] on span "Chicken Dishs" at bounding box center [261, 83] width 35 height 9
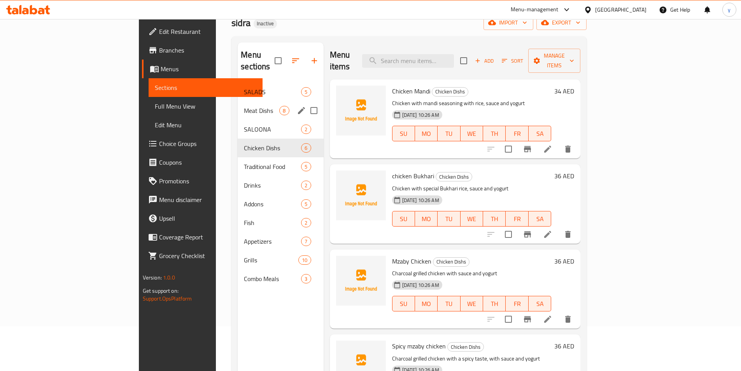
scroll to position [31, 0]
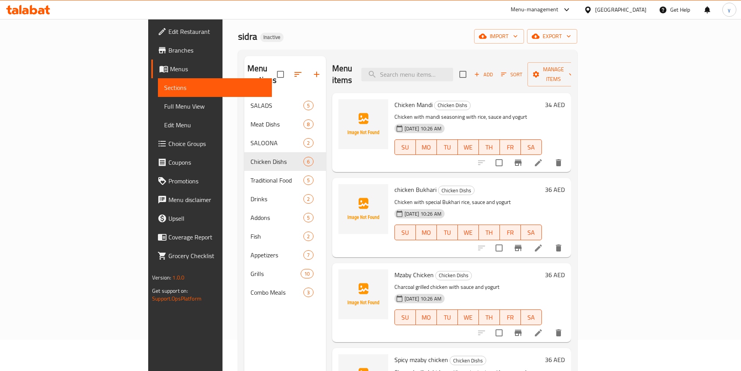
click at [168, 49] on span "Branches" at bounding box center [216, 50] width 97 height 9
